Goal: Navigation & Orientation: Find specific page/section

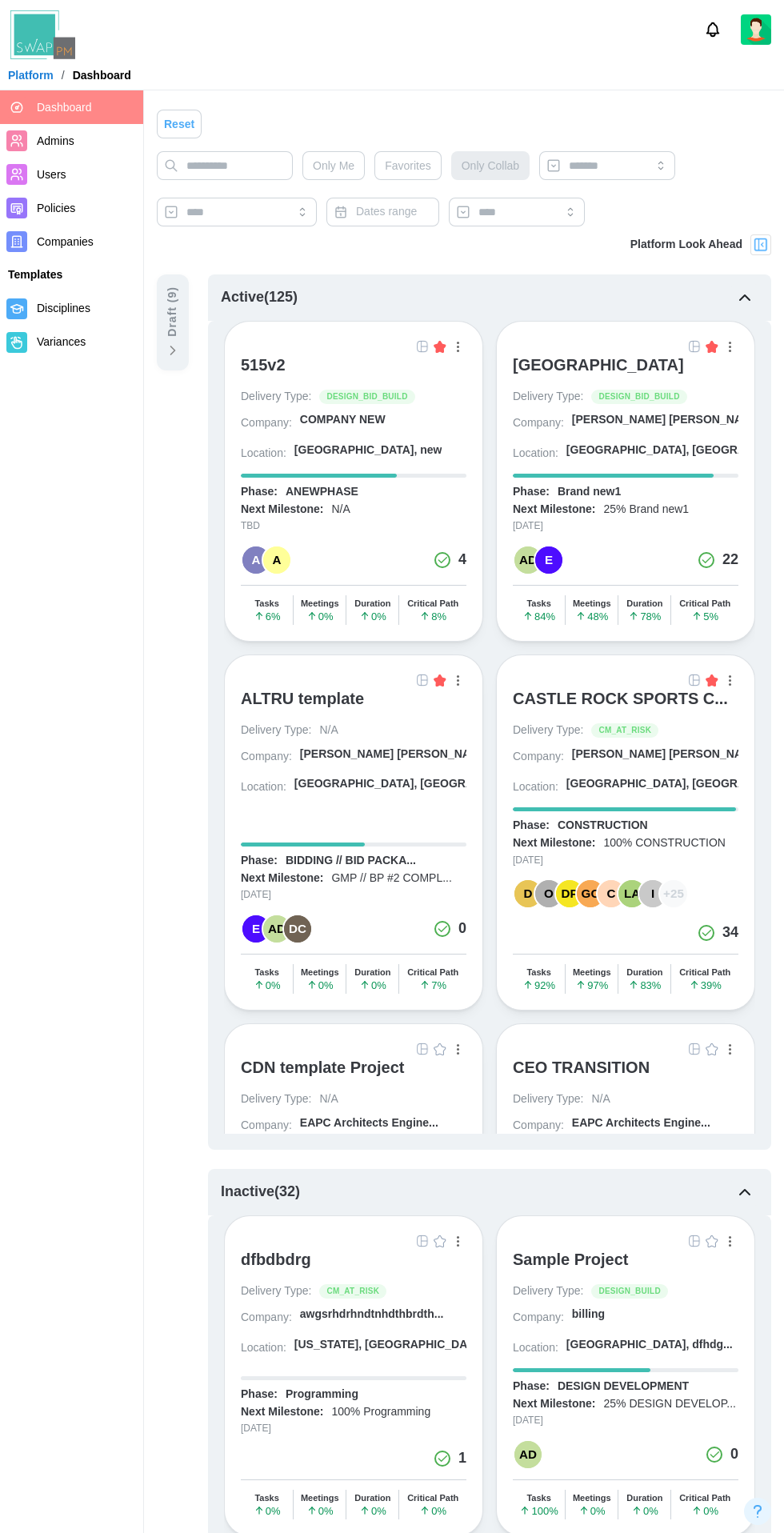
click at [622, 365] on div "[GEOGRAPHIC_DATA]" at bounding box center [598, 365] width 172 height 19
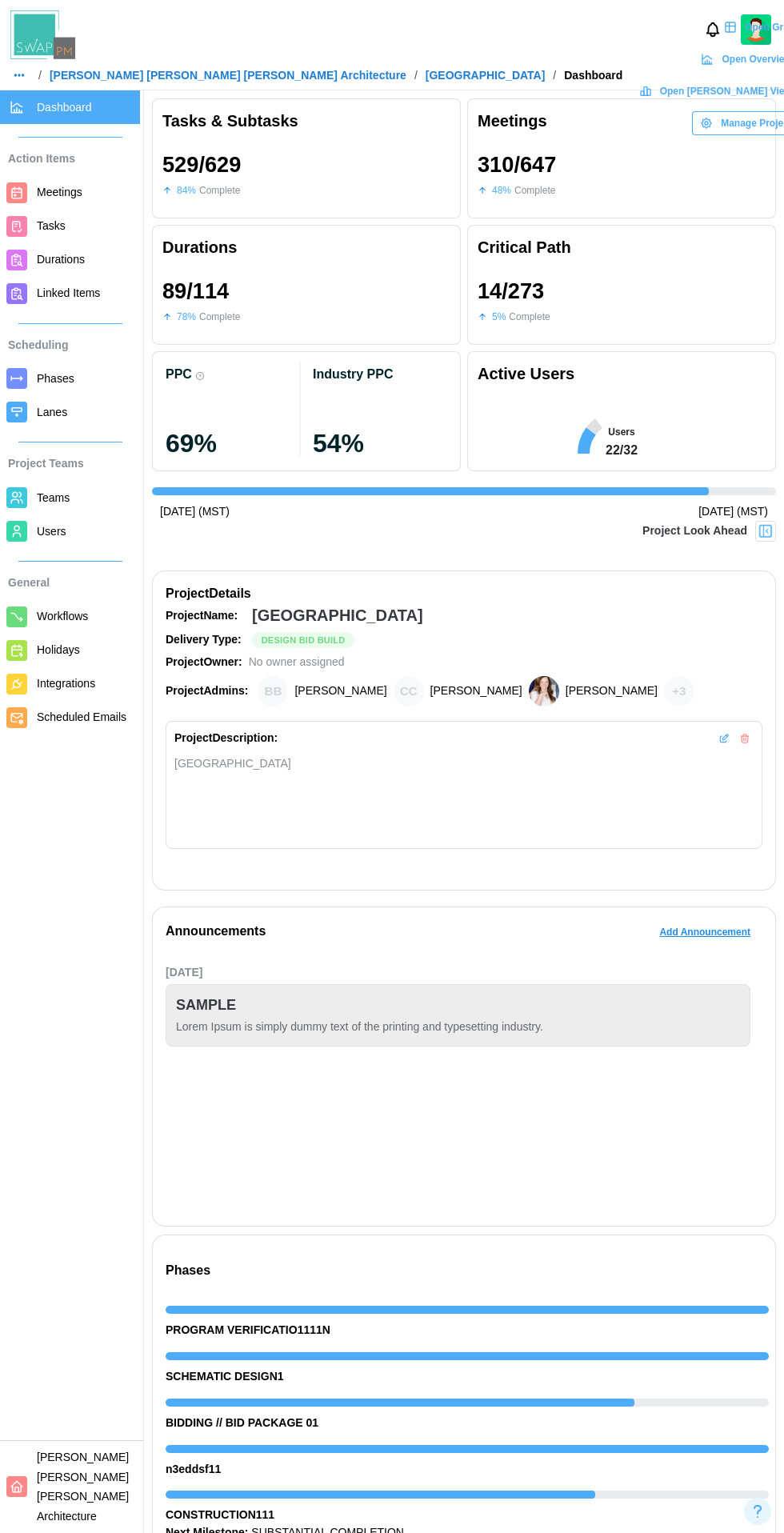
scroll to position [0, 5738]
click at [745, 38] on span "Open Grid" at bounding box center [768, 27] width 47 height 22
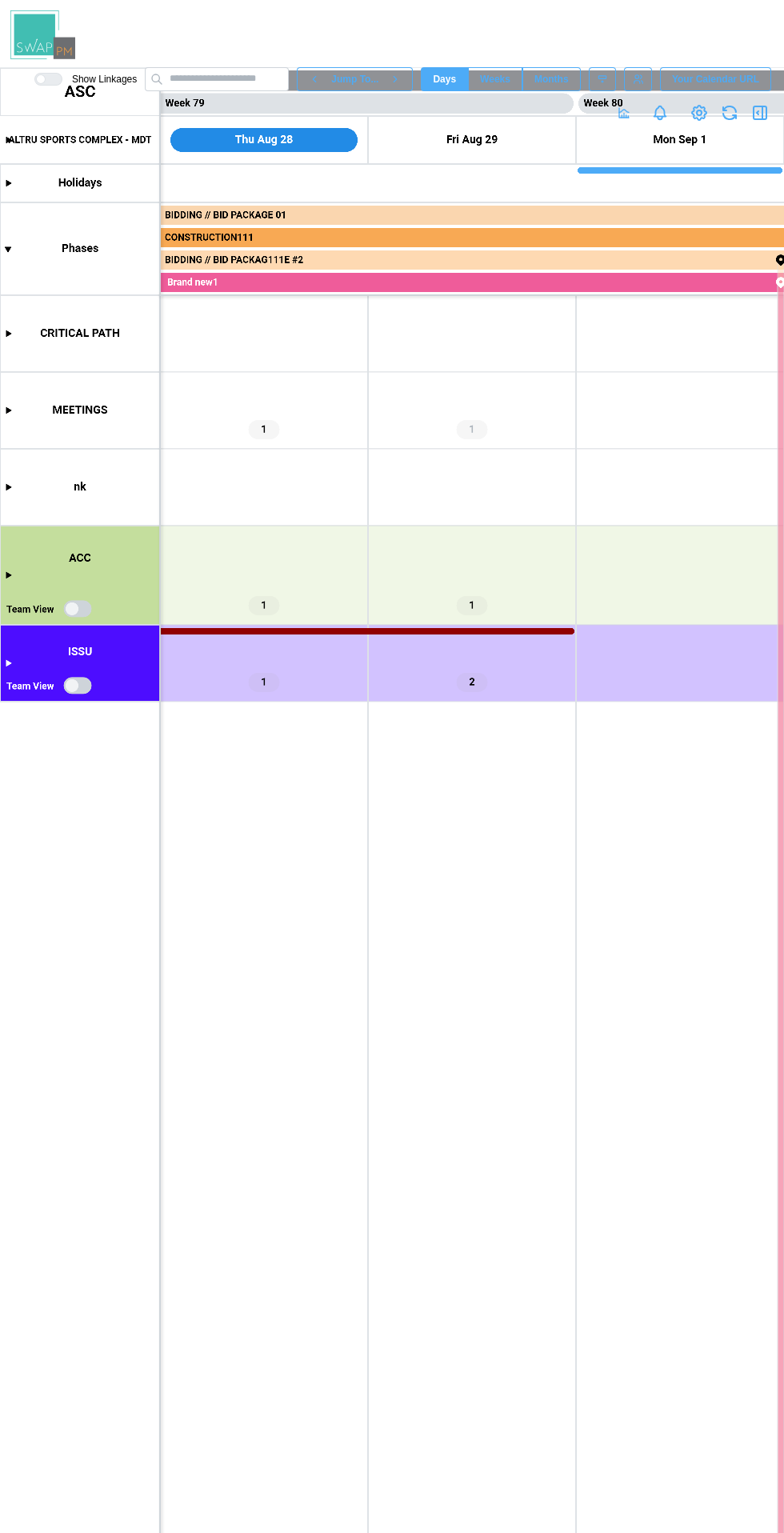
scroll to position [0, 81747]
click at [749, 113] on button "button" at bounding box center [759, 112] width 22 height 22
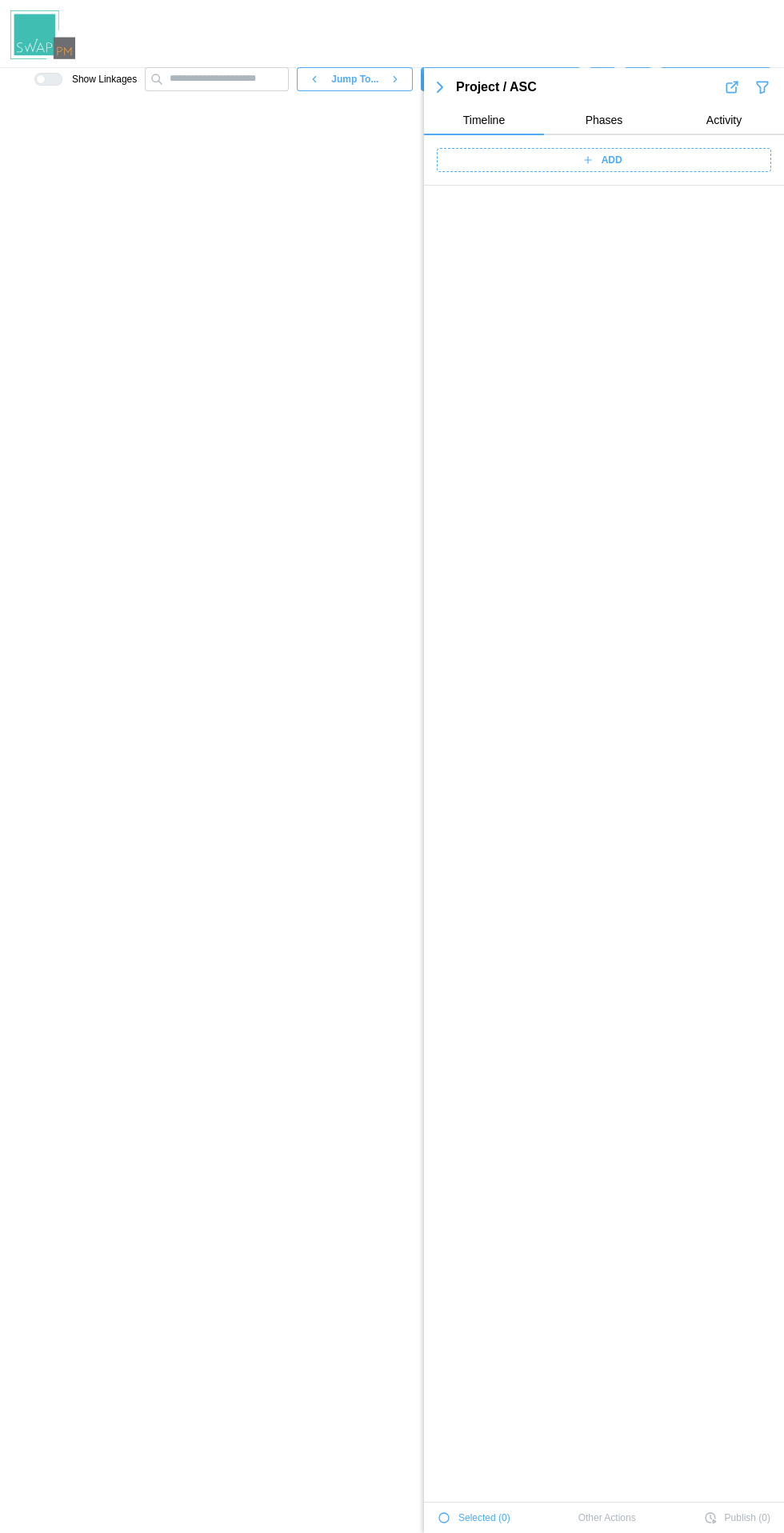
scroll to position [0, 0]
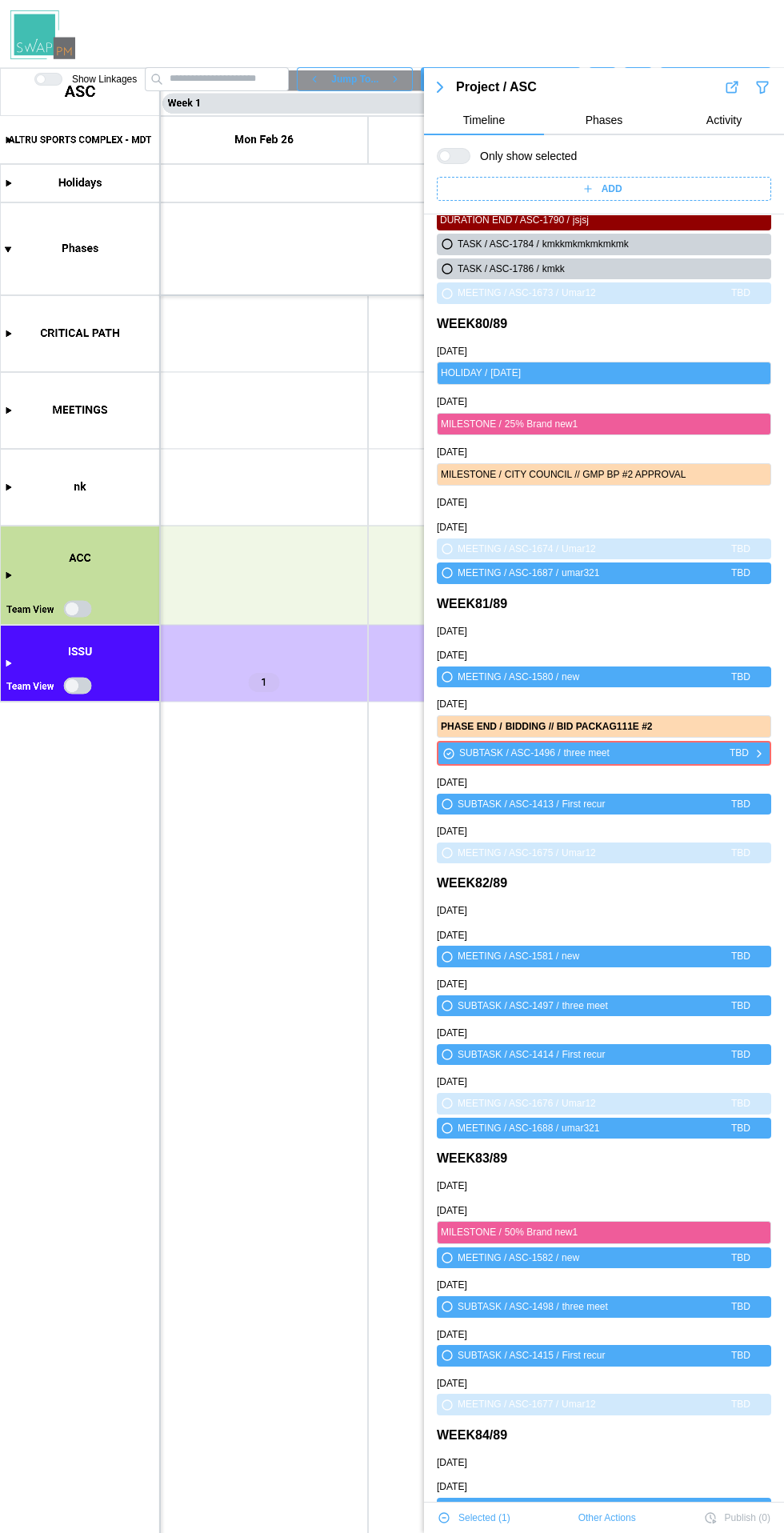
click at [604, 1521] on span "Other Actions" at bounding box center [608, 1518] width 58 height 22
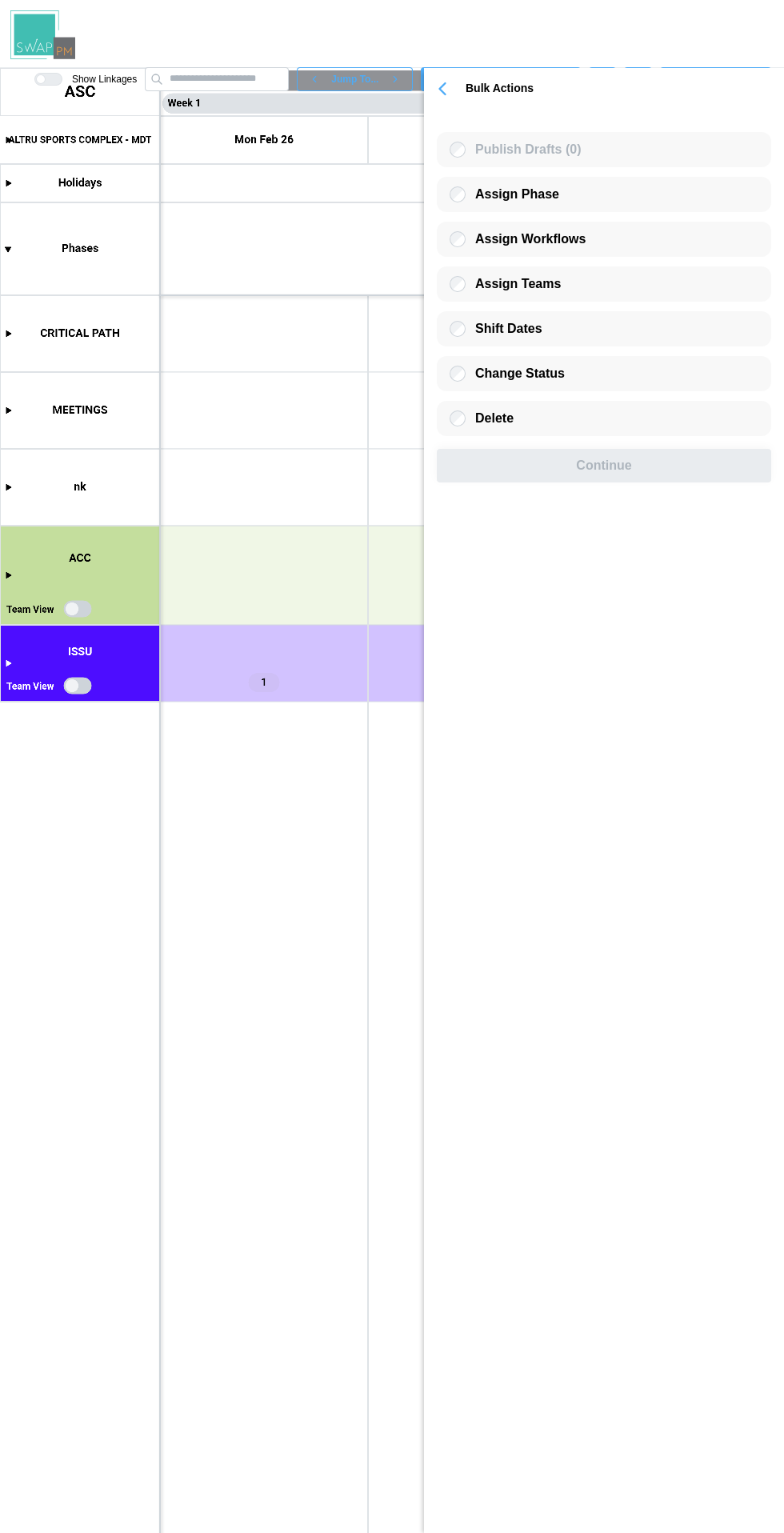
scroll to position [0, 0]
